Goal: Transaction & Acquisition: Purchase product/service

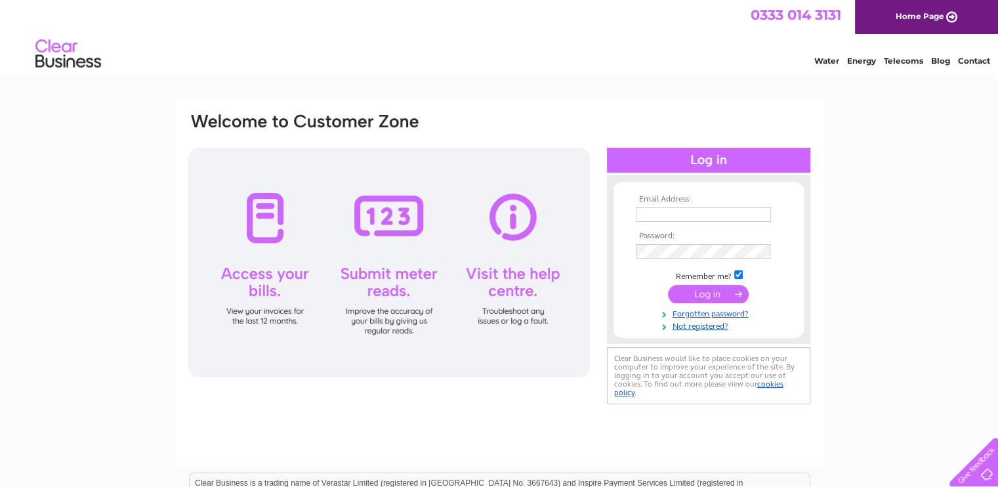
type input "sandy@colinton.org"
click at [704, 292] on input "submit" at bounding box center [708, 294] width 81 height 18
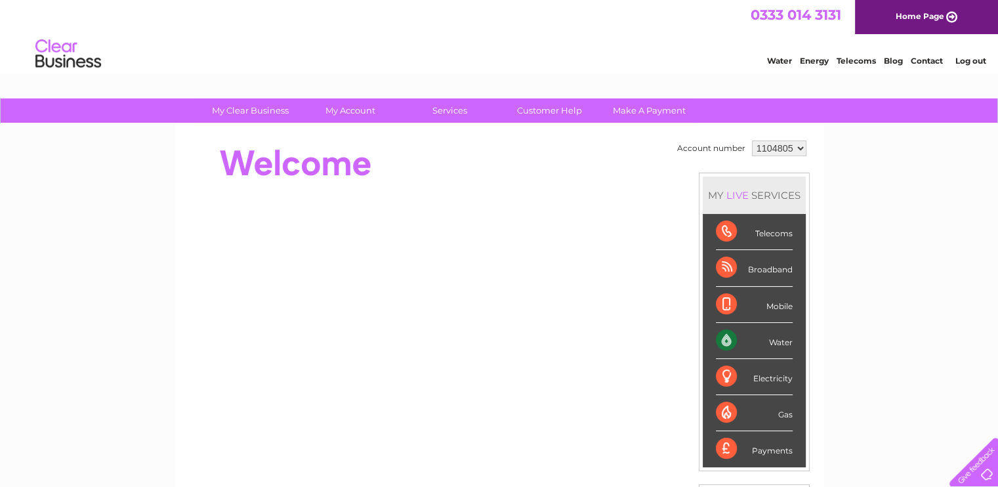
click at [772, 347] on div "Water" at bounding box center [754, 341] width 77 height 36
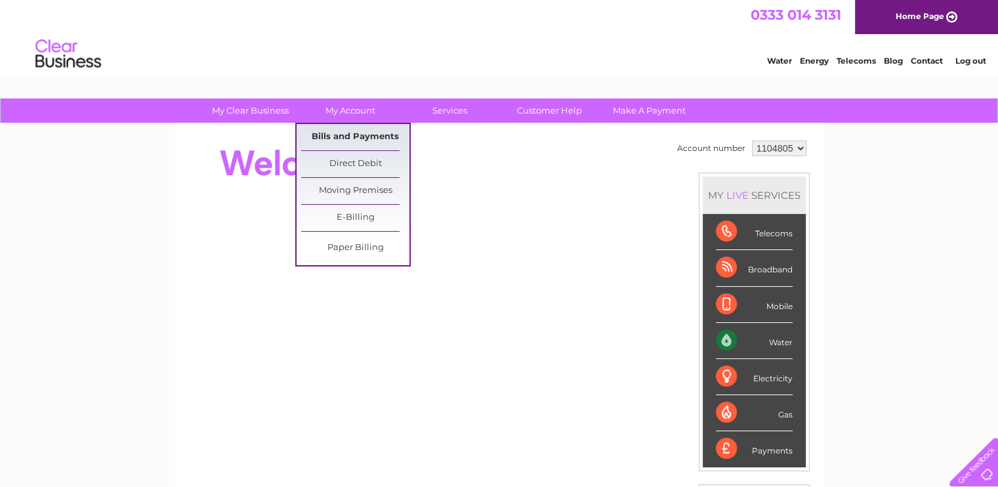
click at [345, 135] on link "Bills and Payments" at bounding box center [355, 137] width 108 height 26
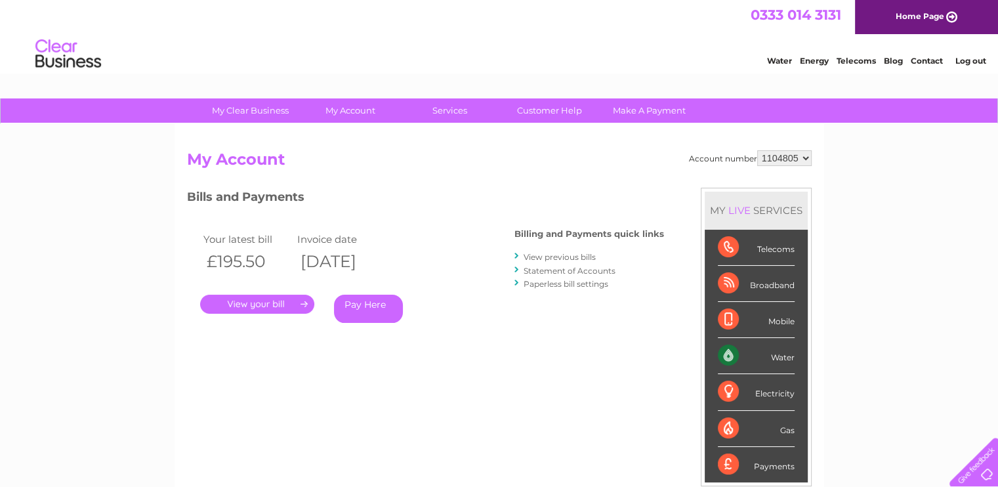
click at [264, 298] on link "." at bounding box center [257, 304] width 114 height 19
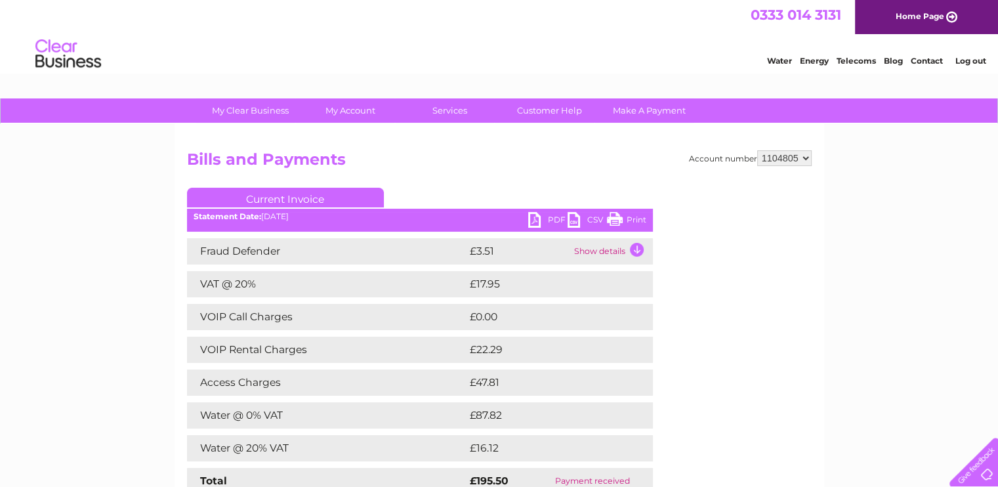
click at [552, 220] on link "PDF" at bounding box center [547, 221] width 39 height 19
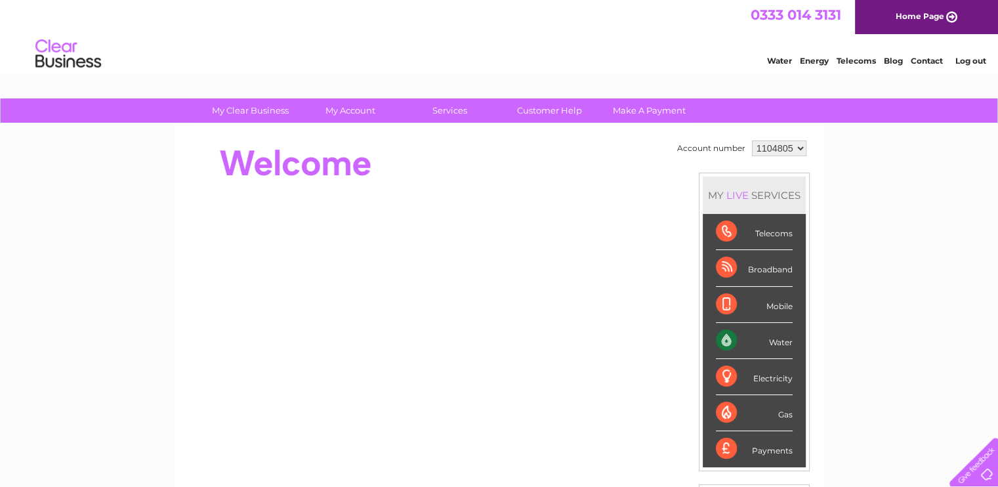
click at [773, 338] on div "Water" at bounding box center [754, 341] width 77 height 36
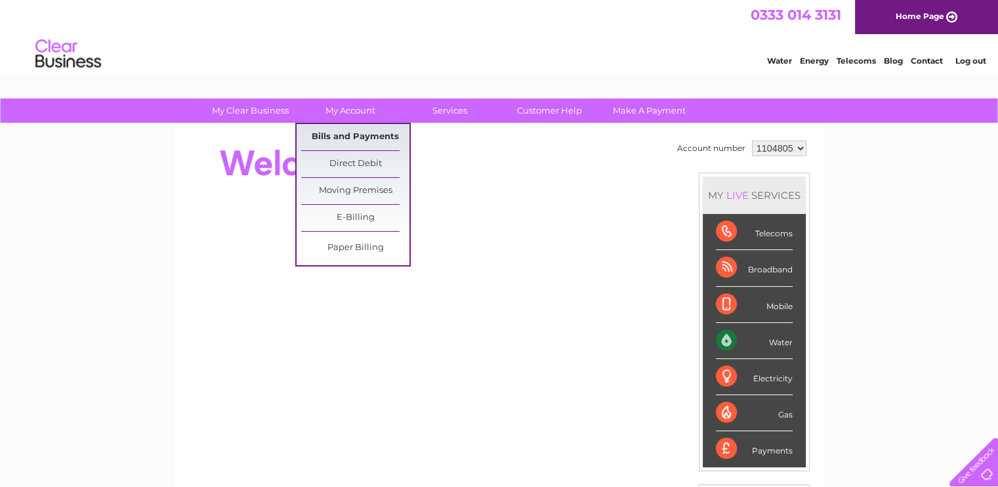
click at [325, 133] on link "Bills and Payments" at bounding box center [355, 137] width 108 height 26
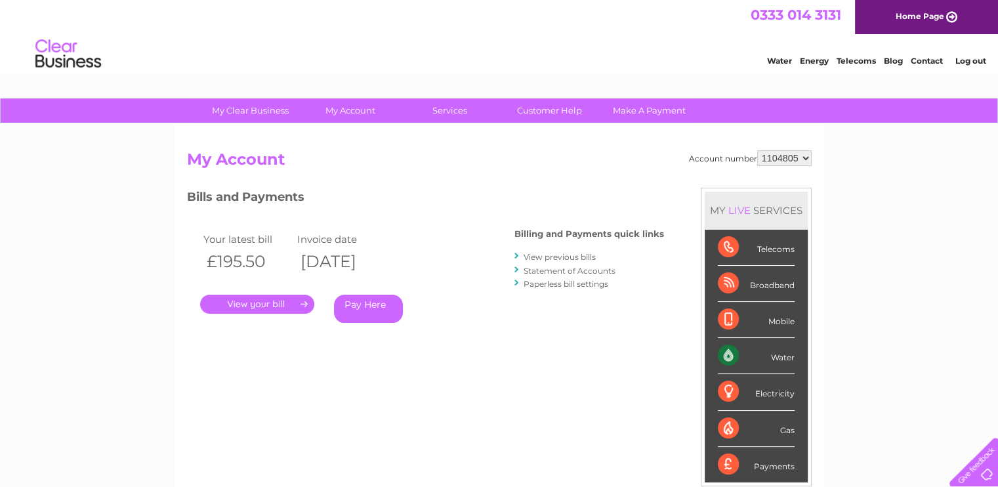
click at [372, 308] on link "Pay Here" at bounding box center [368, 309] width 69 height 28
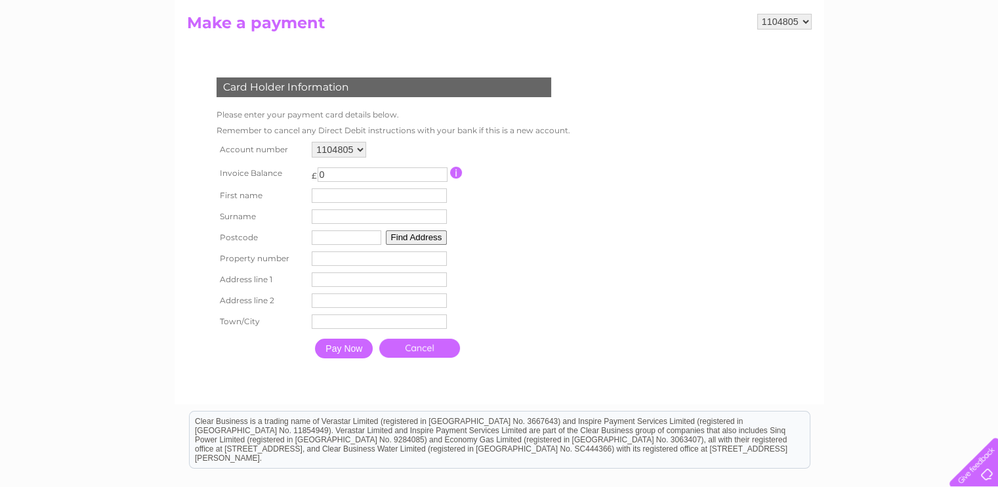
scroll to position [135, 0]
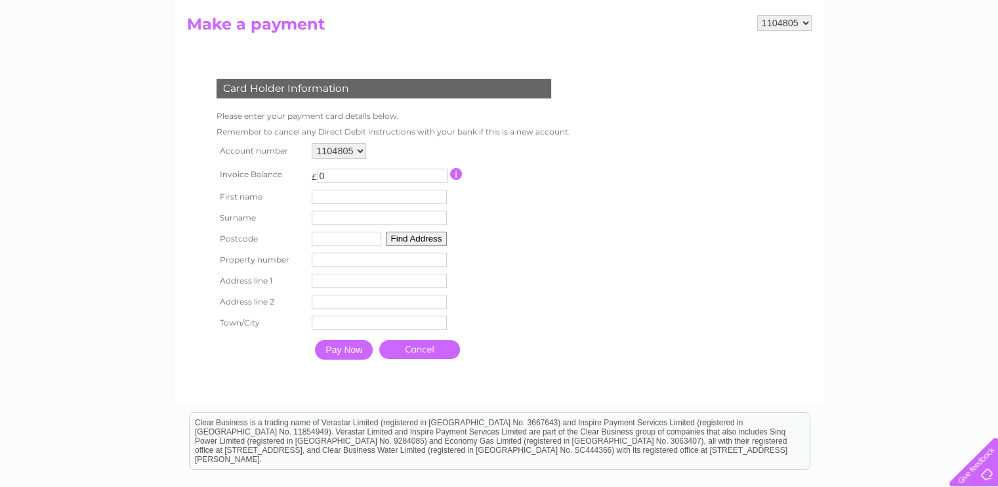
click at [333, 198] on input "text" at bounding box center [379, 197] width 135 height 14
type input "[PERSON_NAME]"
type input "TOWERS"
type input "EH13 0JH"
type input "[STREET_ADDRESS][PERSON_NAME]"
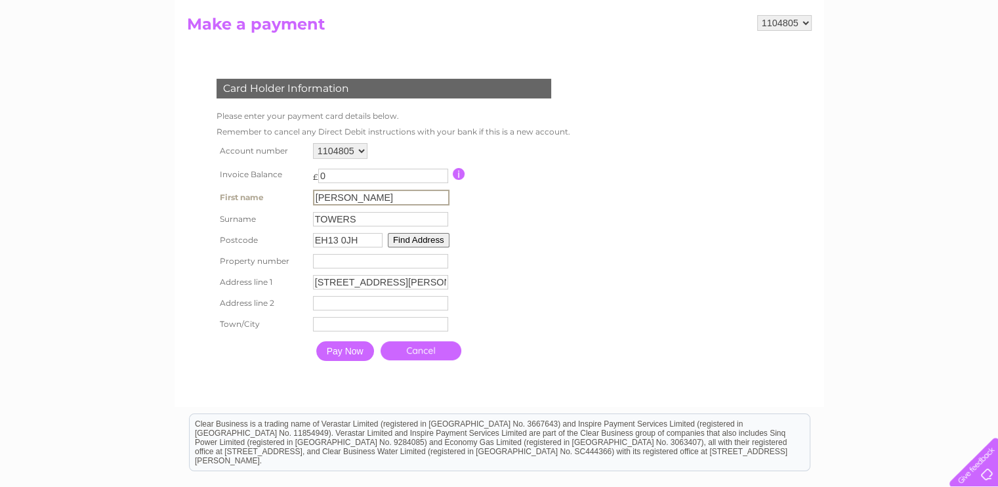
type input "Colinton"
type input "[GEOGRAPHIC_DATA]"
type input "[PERSON_NAME]"
click at [354, 349] on input "Pay Now" at bounding box center [345, 351] width 58 height 20
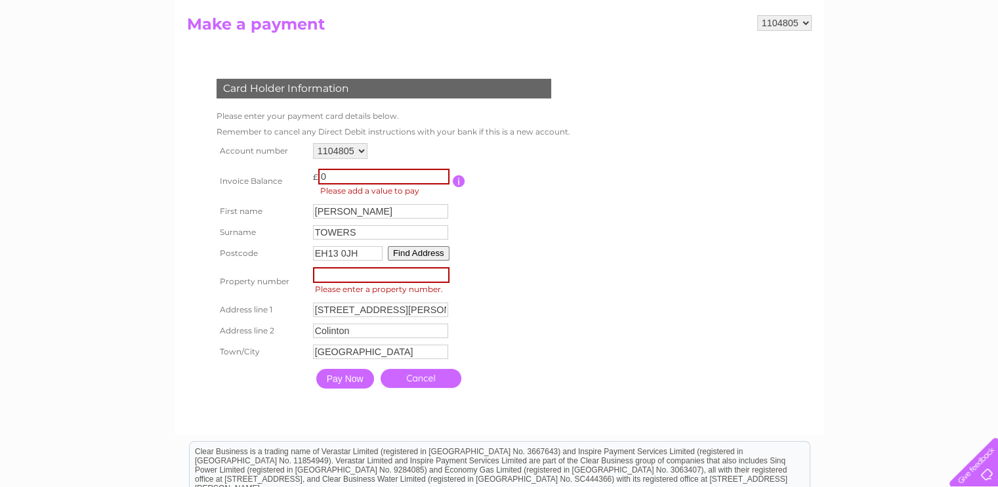
click at [339, 177] on input "0" at bounding box center [383, 177] width 131 height 16
type input "50"
click at [333, 278] on input "number" at bounding box center [381, 275] width 137 height 16
type input "59"
click at [344, 381] on input "Pay Now" at bounding box center [345, 378] width 58 height 20
